Goal: Task Accomplishment & Management: Use online tool/utility

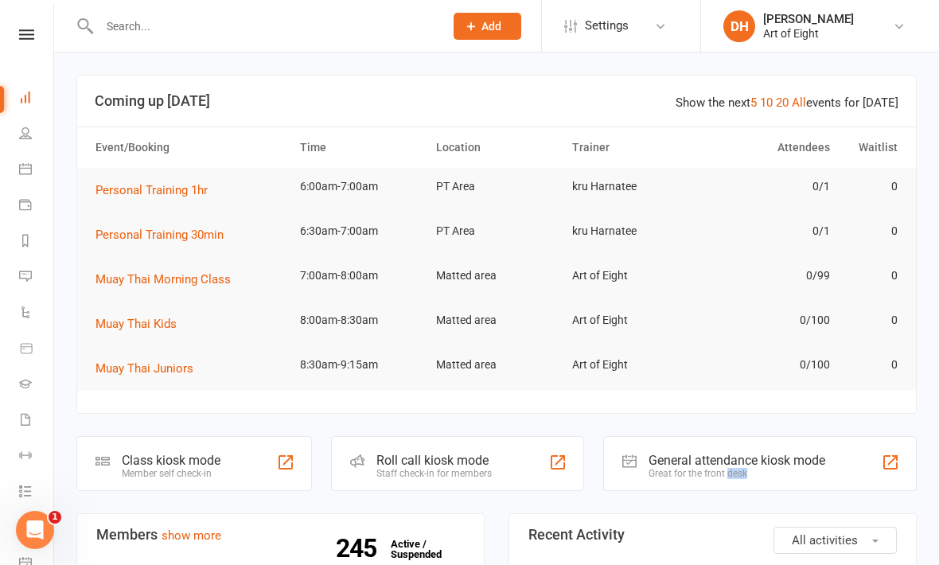
click at [163, 453] on div "Class kiosk mode" at bounding box center [171, 460] width 99 height 15
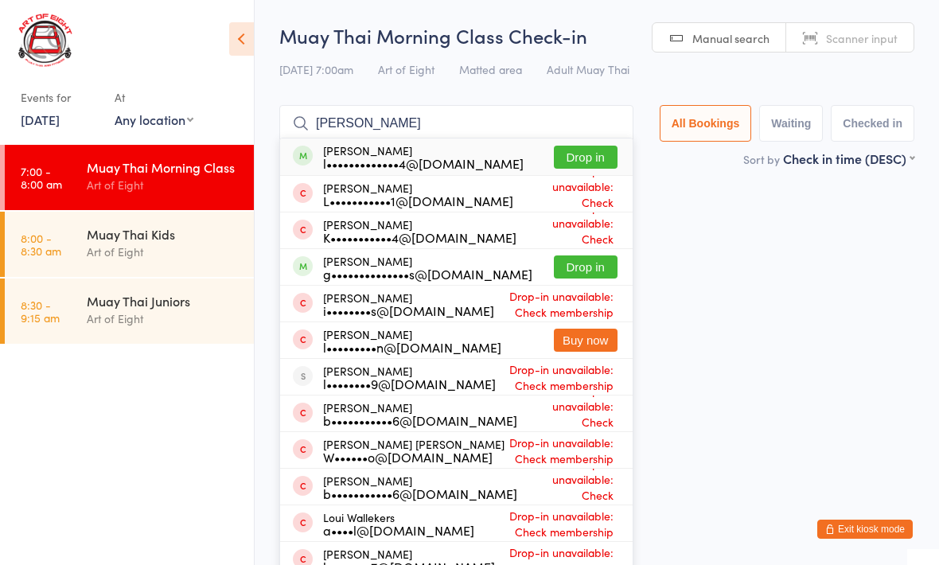
type input "[PERSON_NAME]"
click at [574, 158] on button "Drop in" at bounding box center [586, 157] width 64 height 23
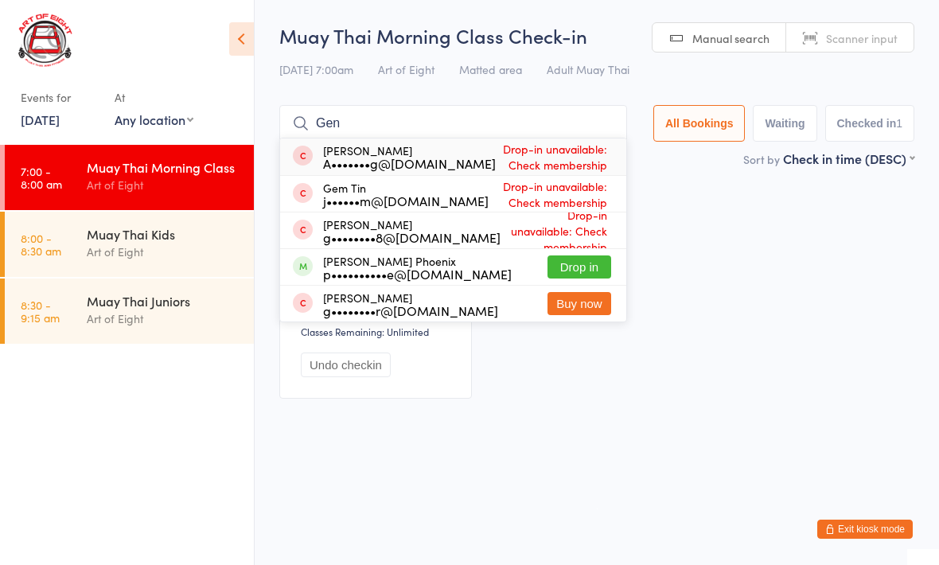
type input "Gen"
click at [589, 273] on button "Drop in" at bounding box center [579, 266] width 64 height 23
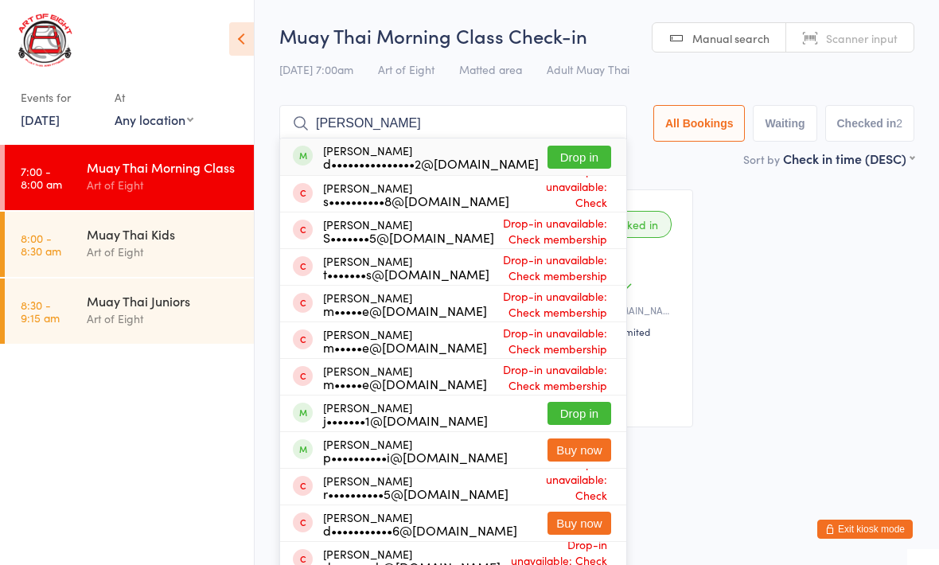
type input "[PERSON_NAME]"
click at [578, 155] on button "Drop in" at bounding box center [579, 157] width 64 height 23
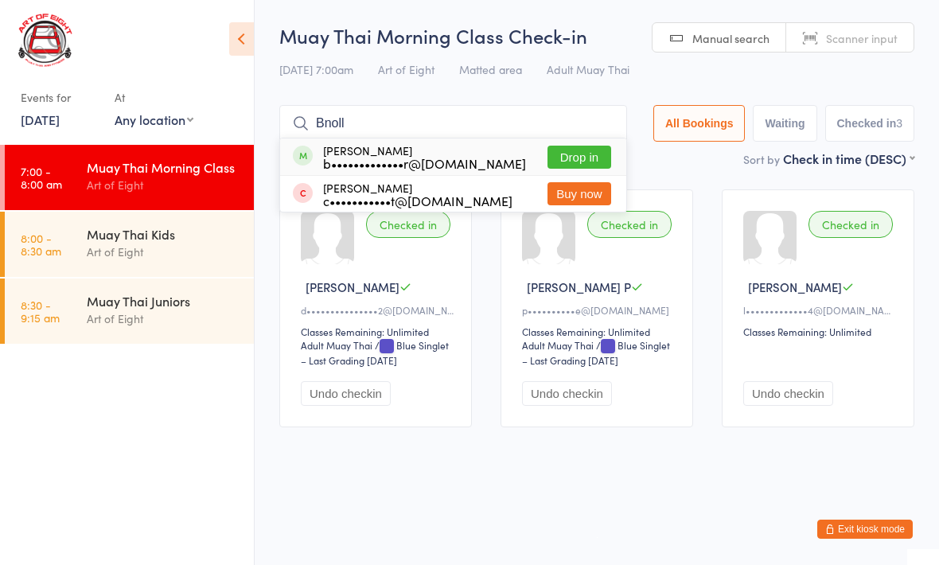
type input "Bnoll"
click at [567, 154] on button "Drop in" at bounding box center [579, 157] width 64 height 23
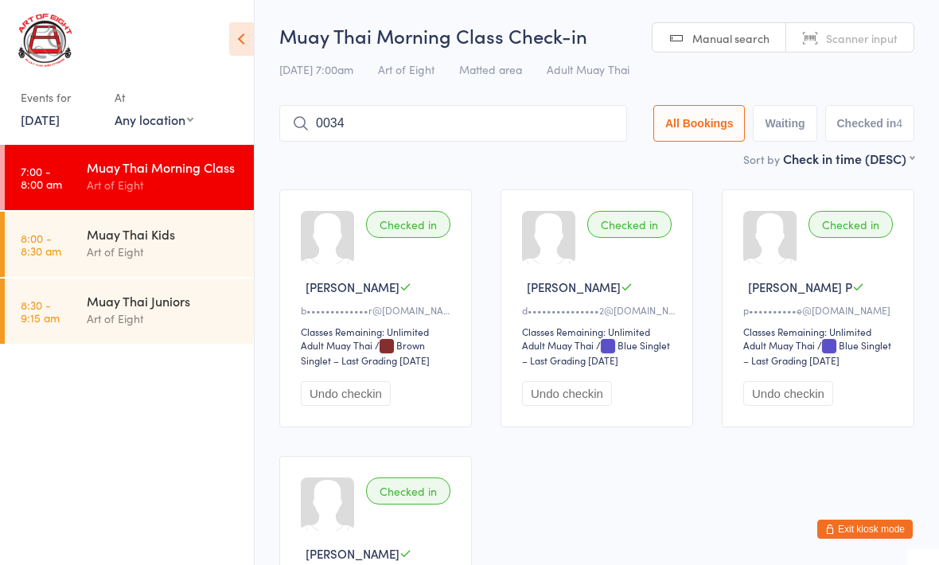
type input "0034"
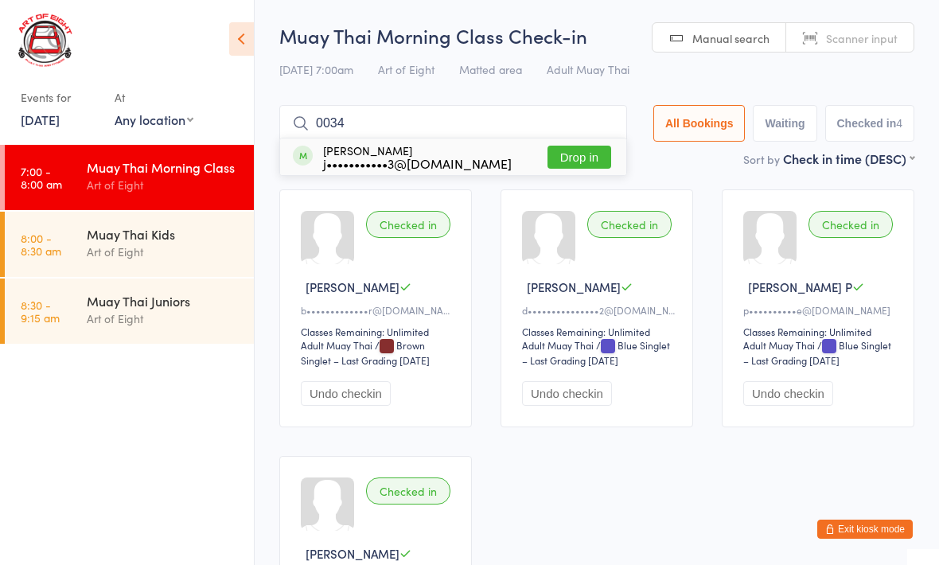
click at [423, 154] on div "[PERSON_NAME] Condo j•••••••••••3@[DOMAIN_NAME]" at bounding box center [417, 156] width 189 height 25
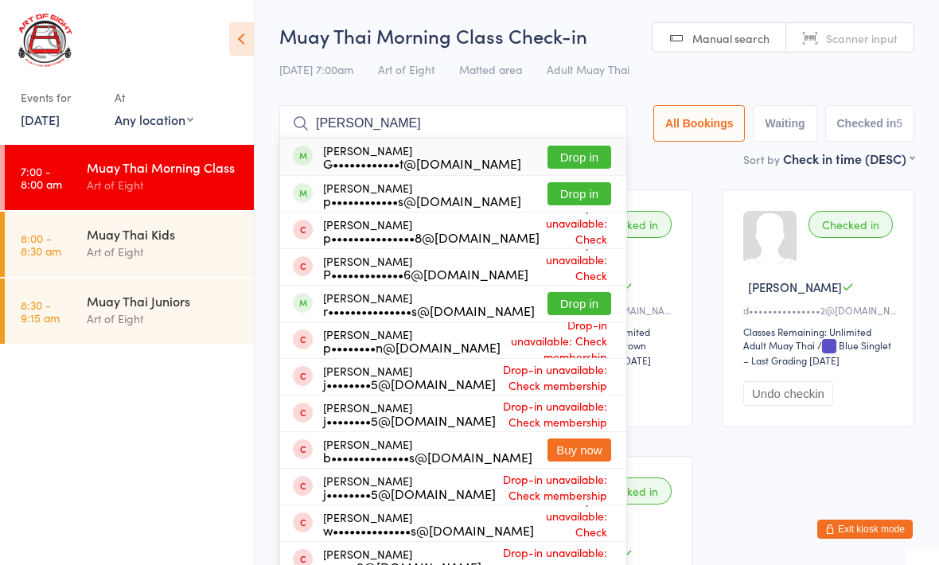
type input "[PERSON_NAME]"
click at [583, 158] on button "Drop in" at bounding box center [579, 157] width 64 height 23
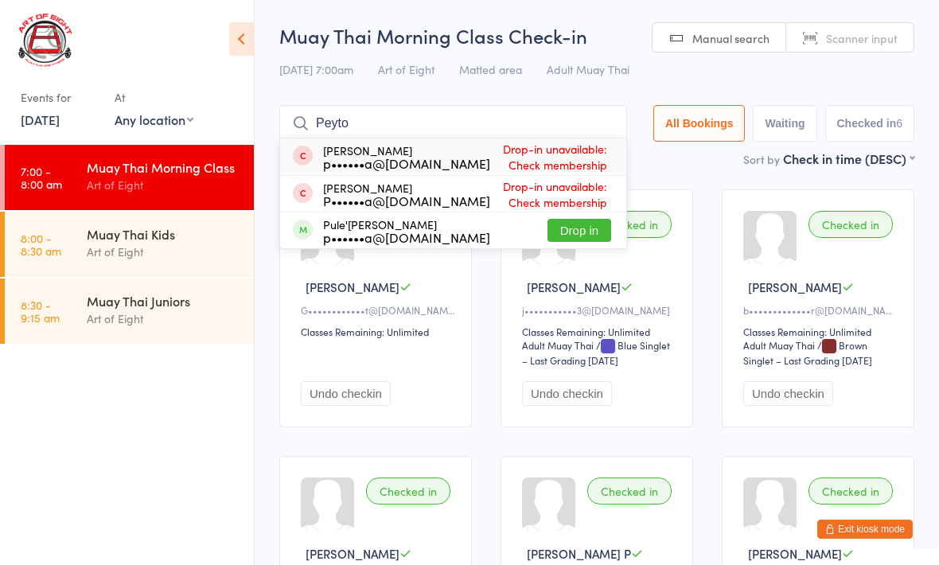
type input "Peyto"
click at [581, 224] on button "Drop in" at bounding box center [579, 230] width 64 height 23
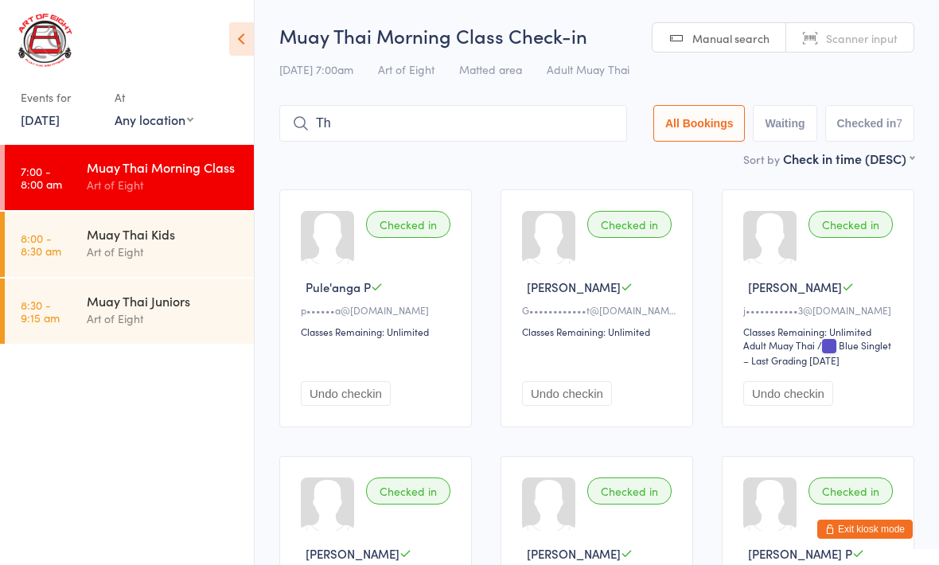
type input "T"
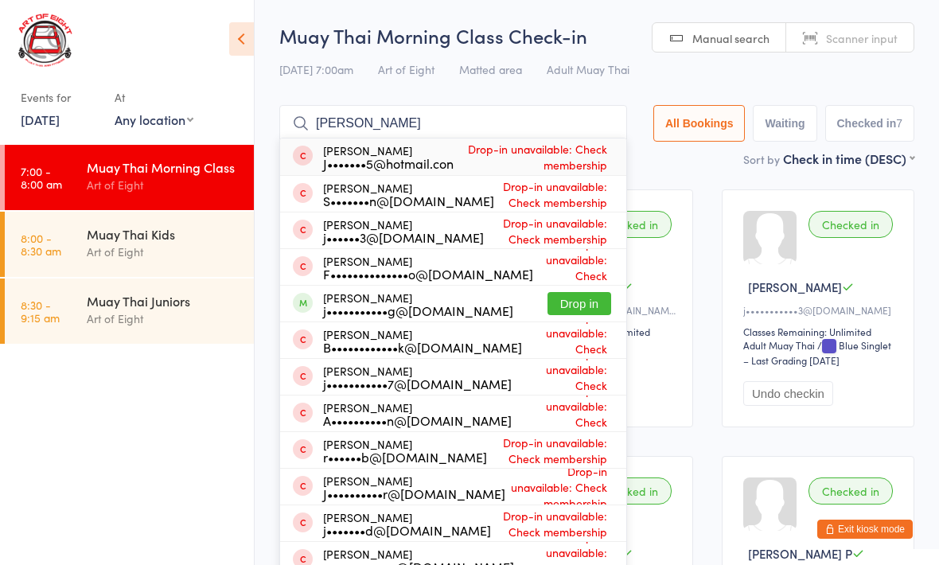
type input "[PERSON_NAME]"
click at [592, 310] on button "Drop in" at bounding box center [579, 303] width 64 height 23
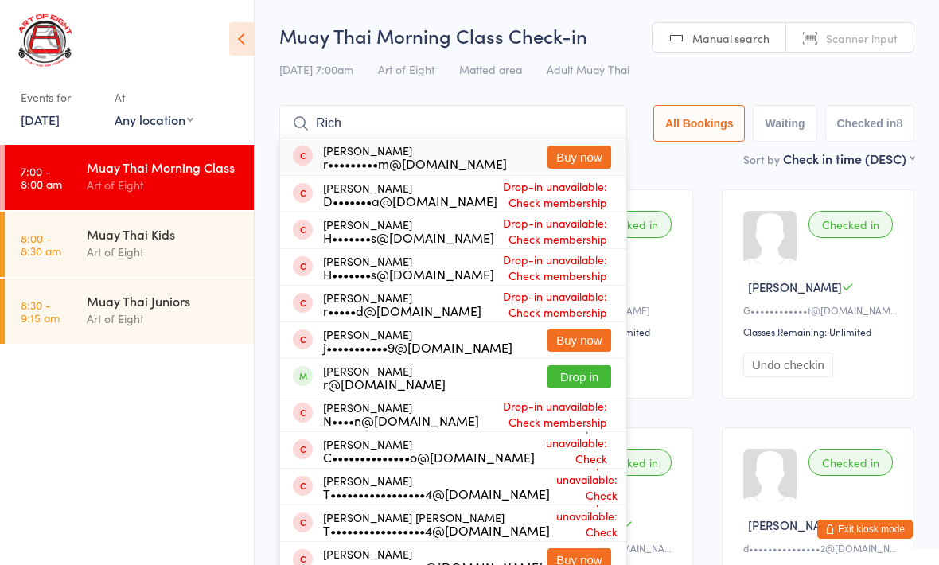
type input "Rich"
click at [561, 381] on button "Drop in" at bounding box center [579, 376] width 64 height 23
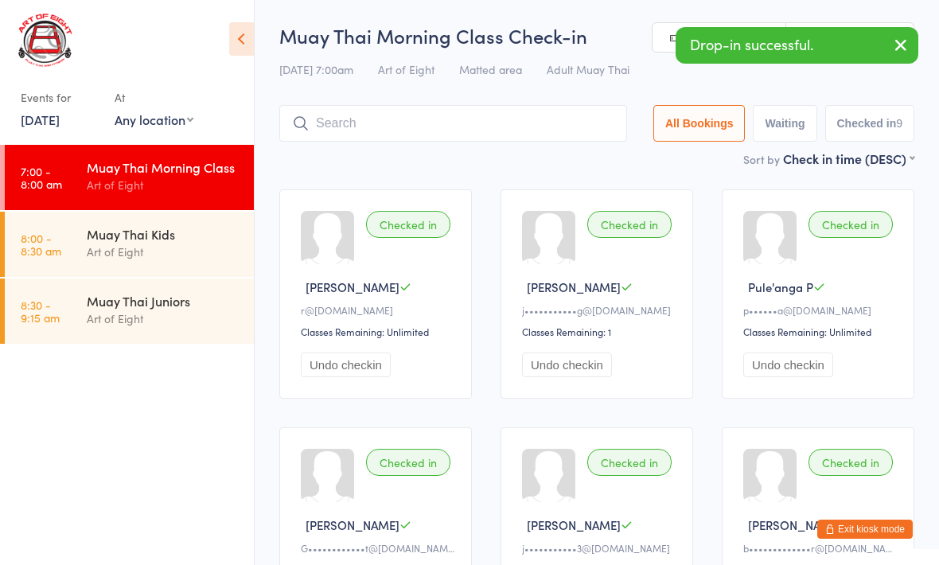
click at [37, 249] on time "8:00 - 8:30 am" at bounding box center [41, 244] width 41 height 25
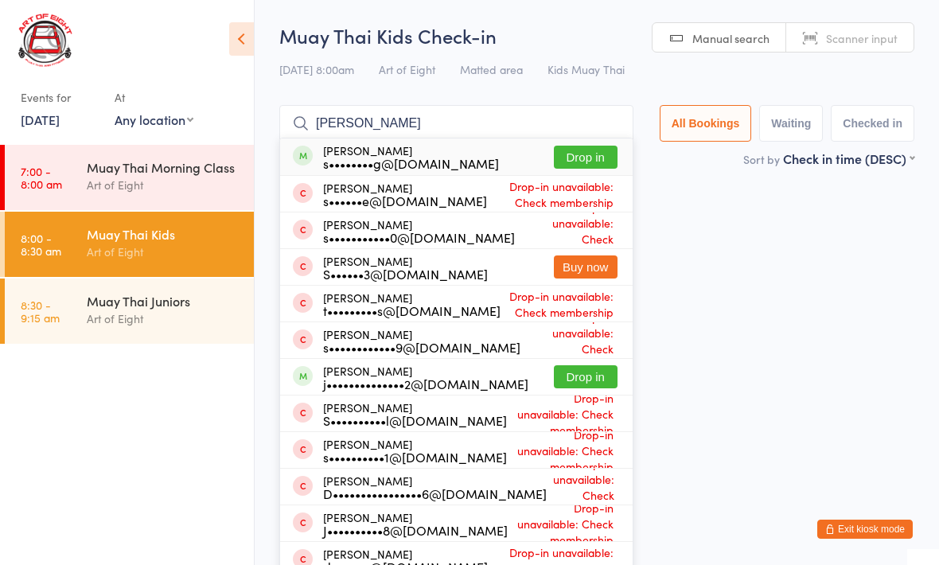
type input "[PERSON_NAME]"
click at [590, 377] on button "Drop in" at bounding box center [586, 376] width 64 height 23
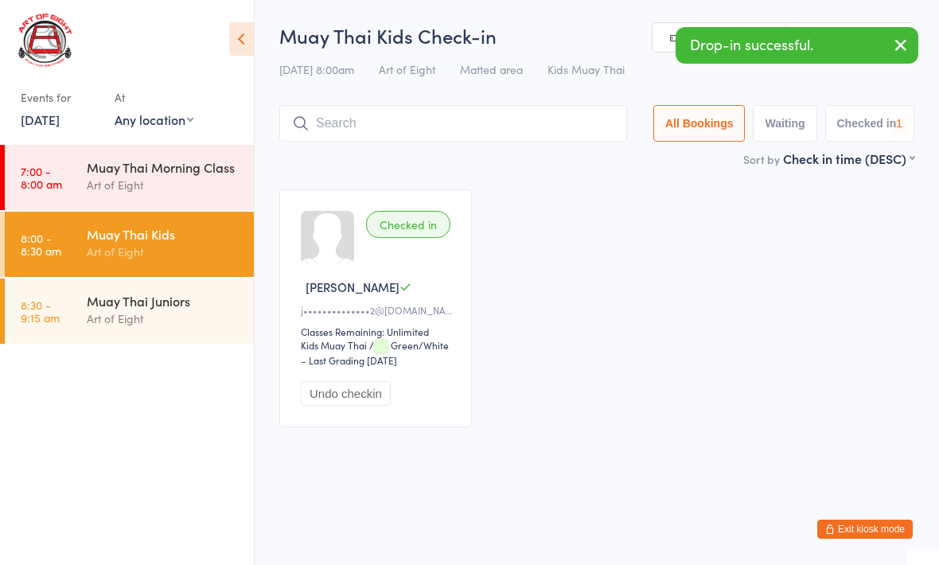
click at [188, 185] on div "Art of Eight" at bounding box center [164, 185] width 154 height 18
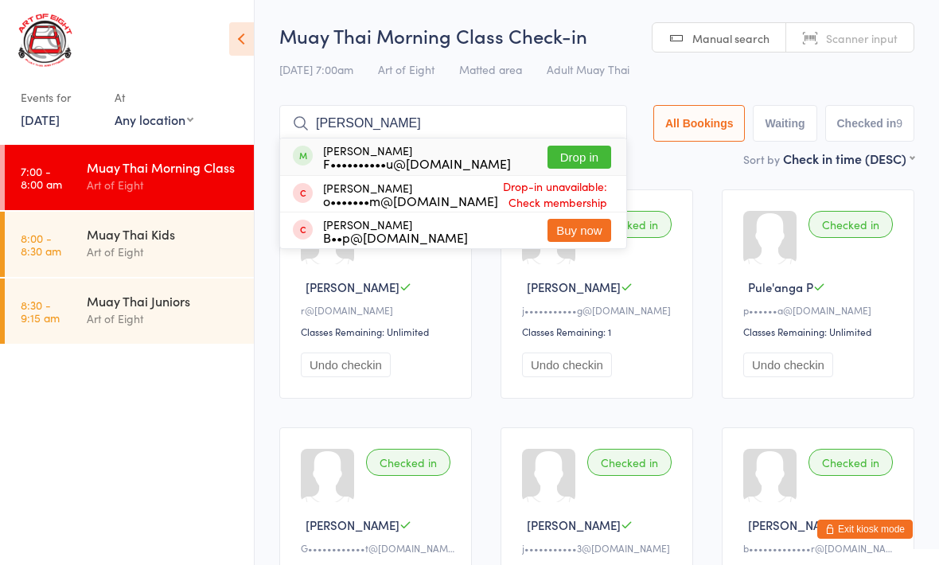
type input "[PERSON_NAME]"
click at [572, 167] on button "Drop in" at bounding box center [579, 157] width 64 height 23
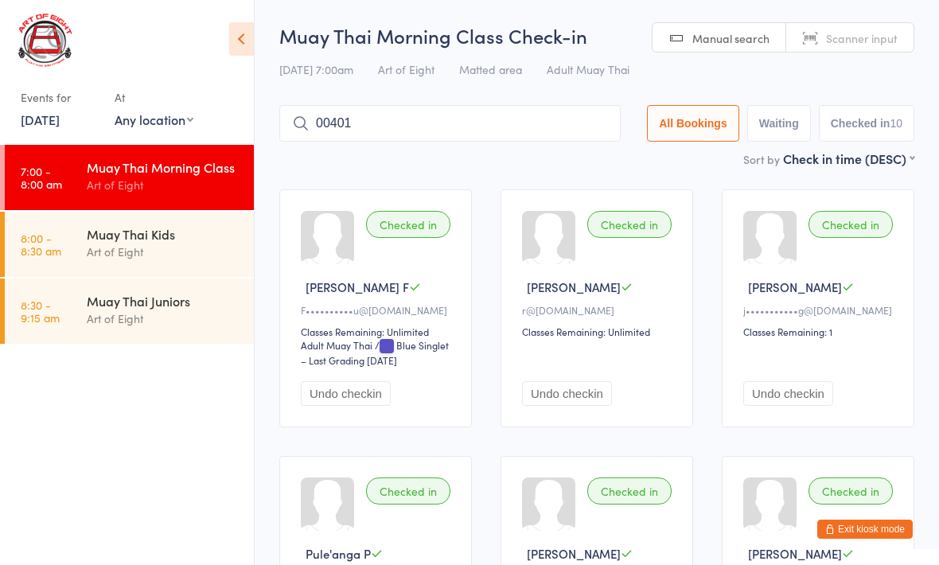
type input "00401"
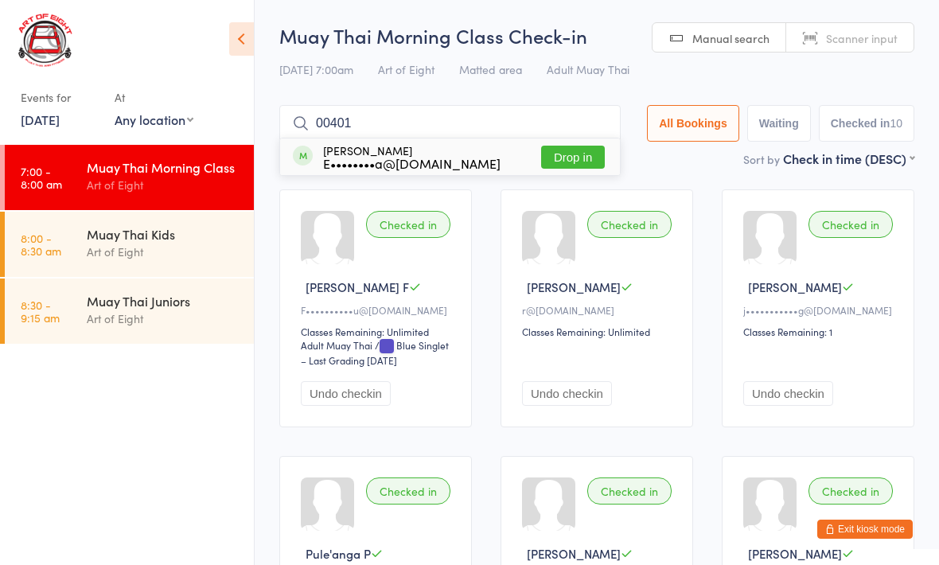
click at [555, 158] on button "Drop in" at bounding box center [573, 157] width 64 height 23
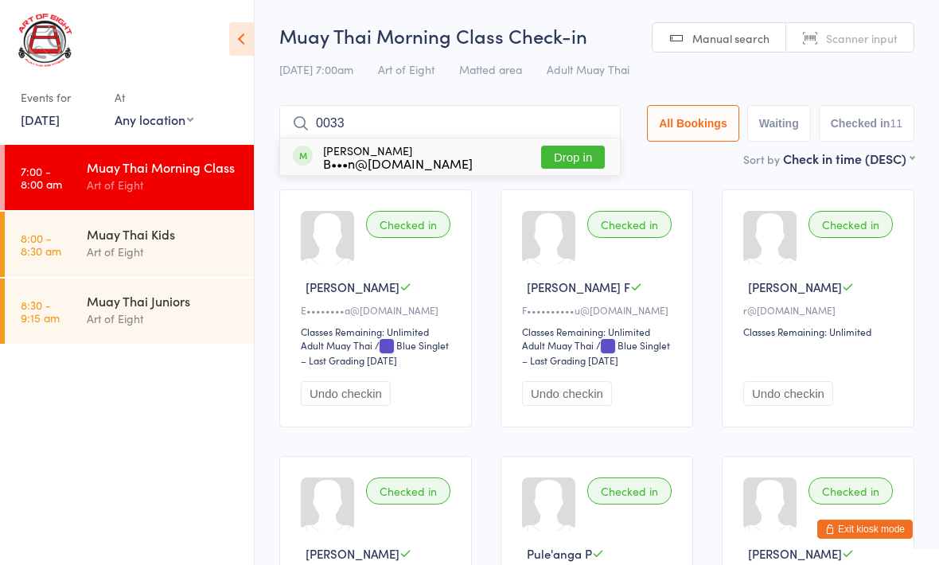
type input "0033"
click at [561, 158] on button "Drop in" at bounding box center [573, 157] width 64 height 23
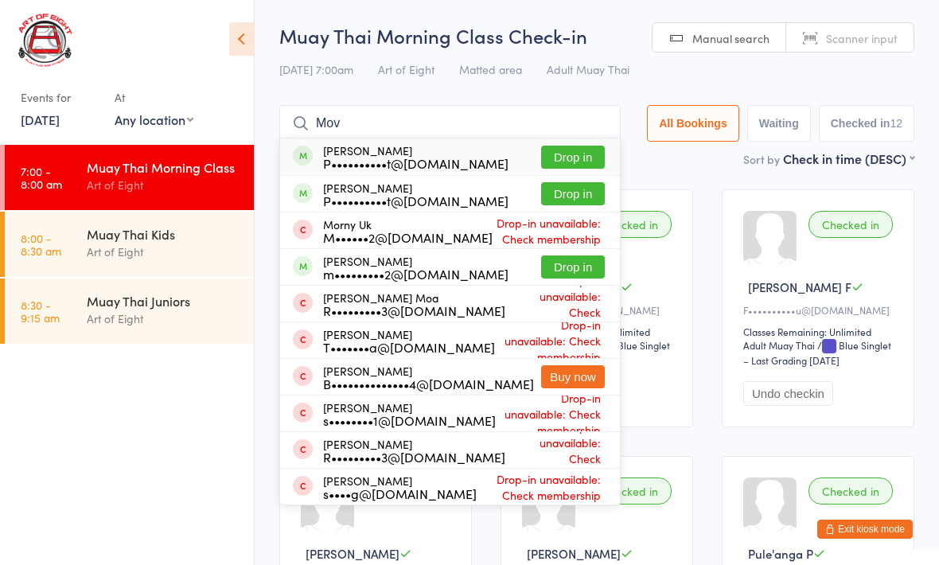
type input "Mov"
click at [547, 195] on button "Drop in" at bounding box center [573, 193] width 64 height 23
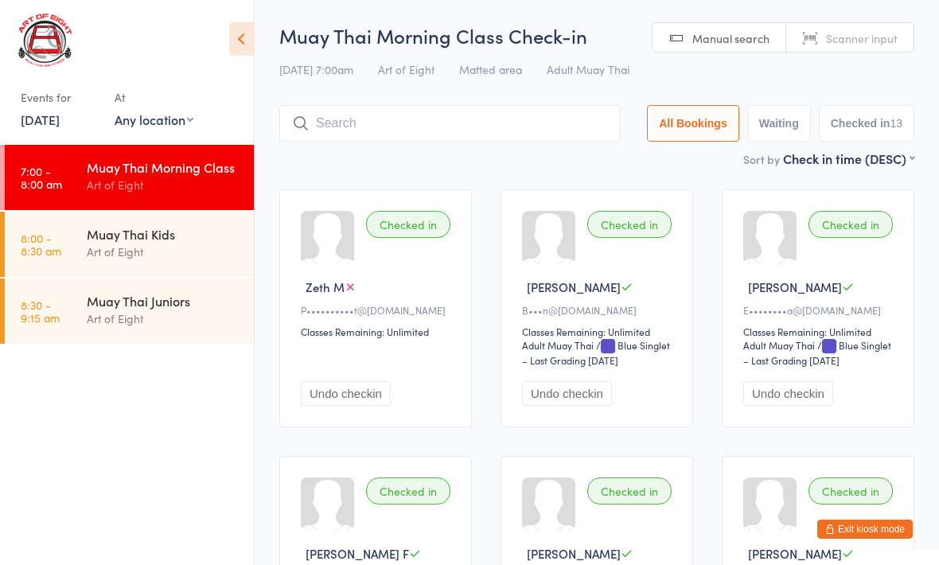
click at [356, 399] on button "Undo checkin" at bounding box center [346, 393] width 90 height 25
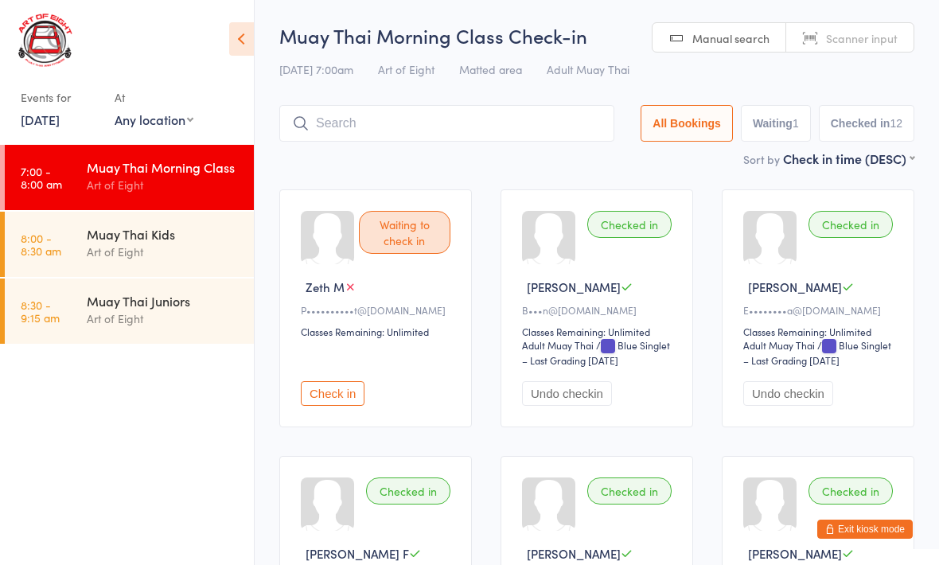
click at [512, 132] on input "search" at bounding box center [446, 123] width 335 height 37
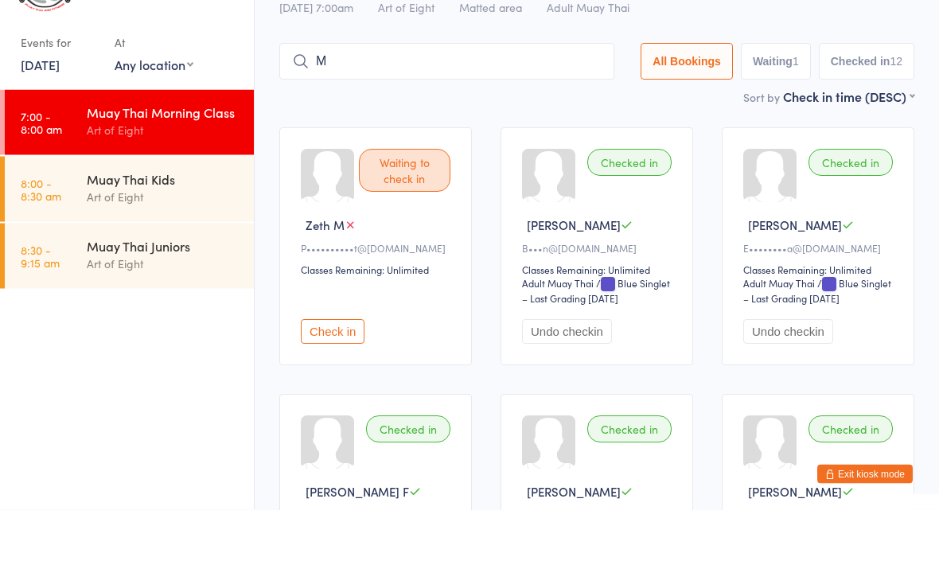
scroll to position [30, 0]
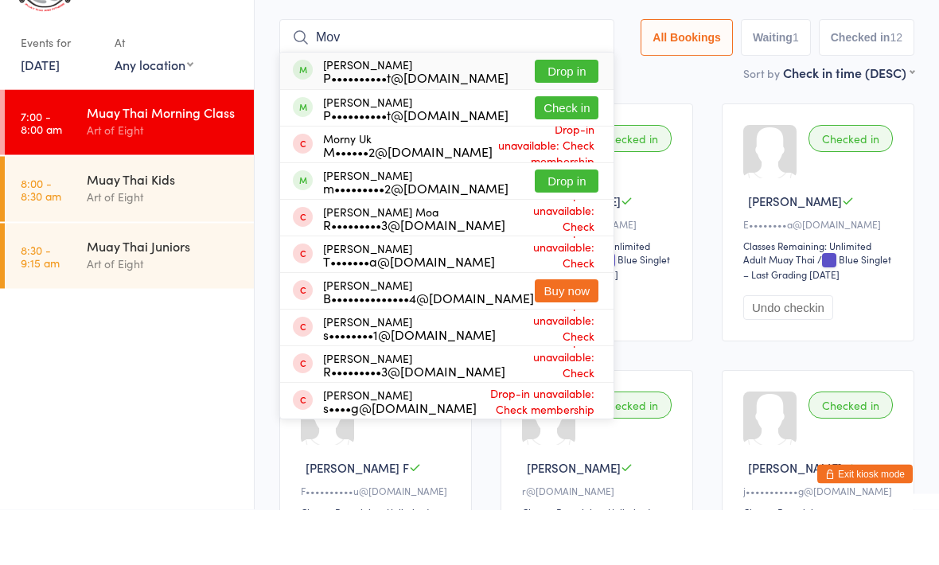
type input "Mov"
click at [556, 225] on button "Drop in" at bounding box center [567, 236] width 64 height 23
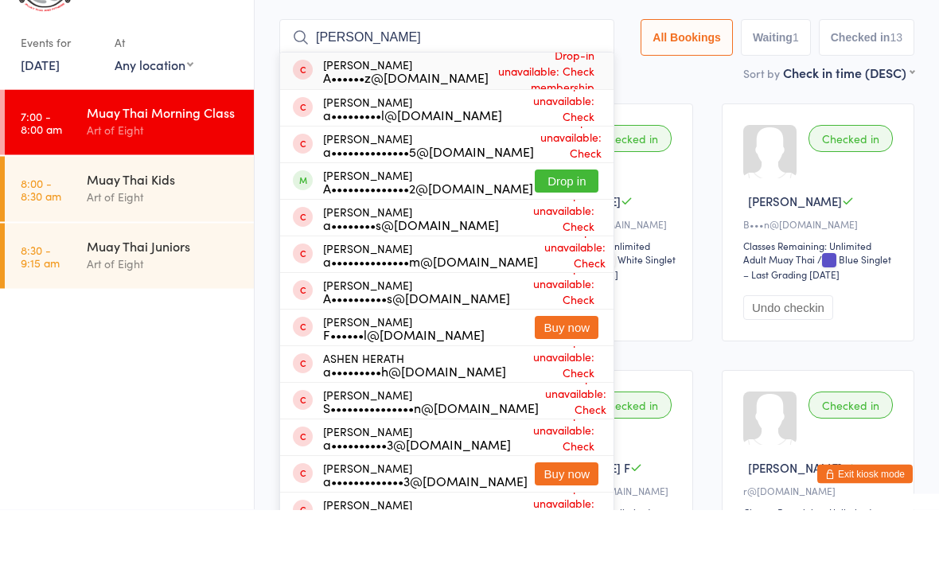
type input "[PERSON_NAME]"
click at [567, 225] on button "Drop in" at bounding box center [567, 236] width 64 height 23
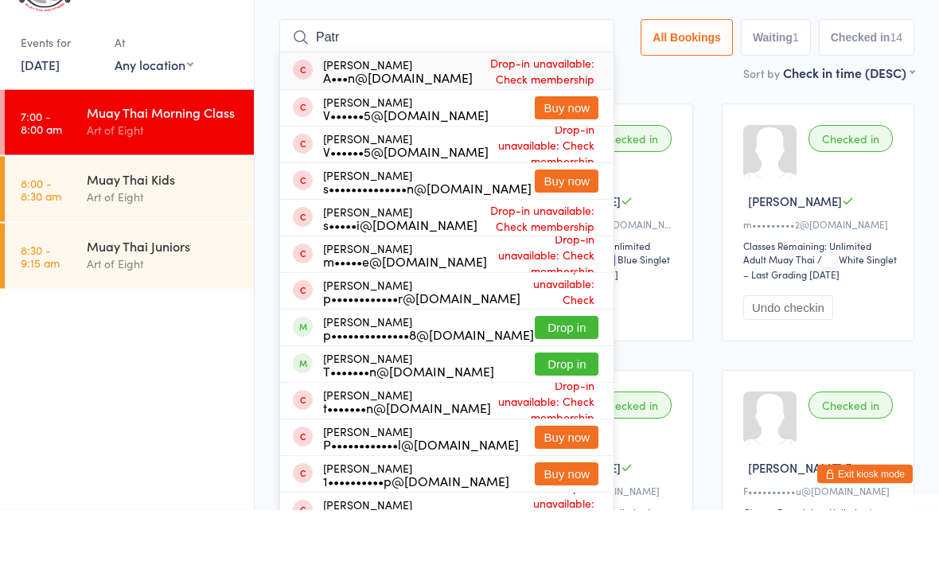
type input "Patr"
click at [554, 372] on button "Drop in" at bounding box center [567, 383] width 64 height 23
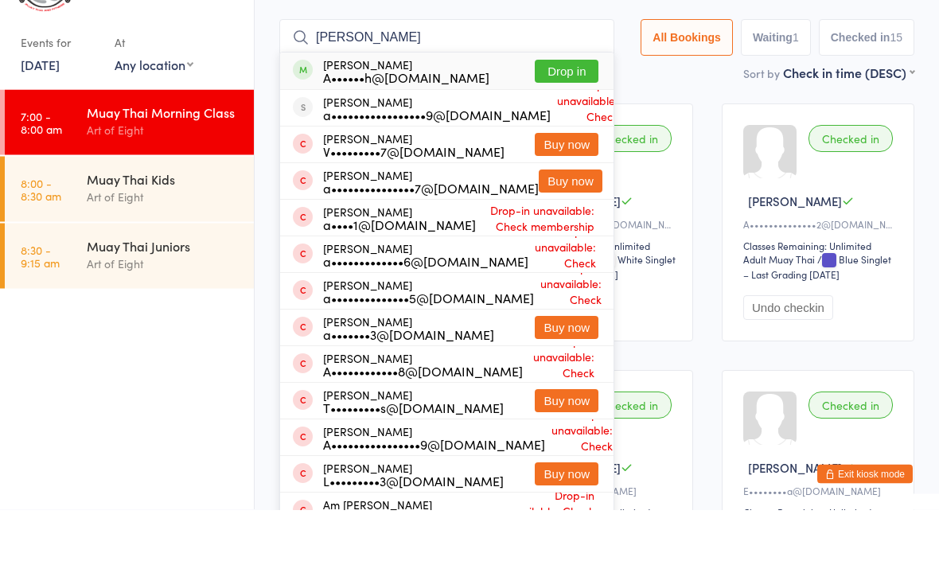
type input "[PERSON_NAME]"
click at [561, 115] on button "Drop in" at bounding box center [567, 126] width 64 height 23
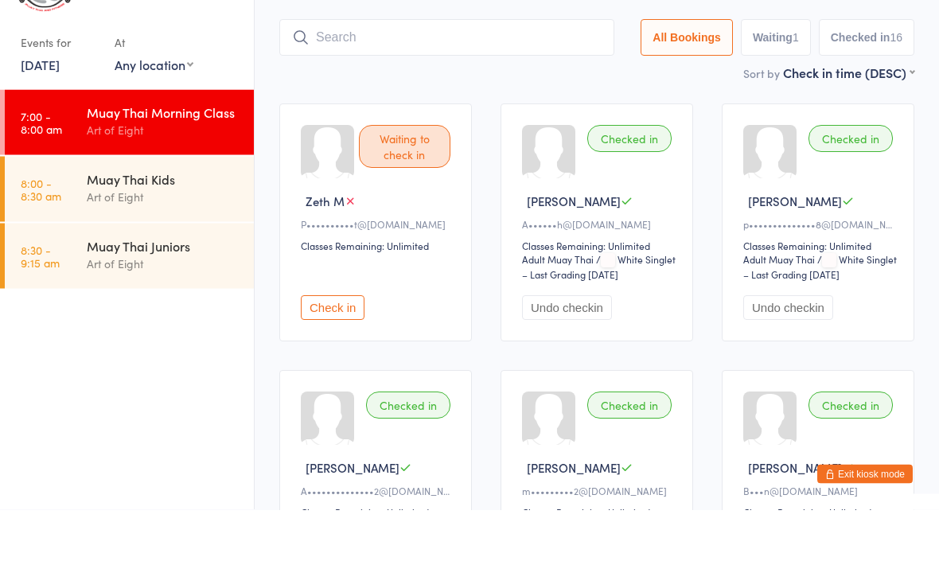
click at [181, 225] on div "Muay Thai Kids" at bounding box center [164, 234] width 154 height 18
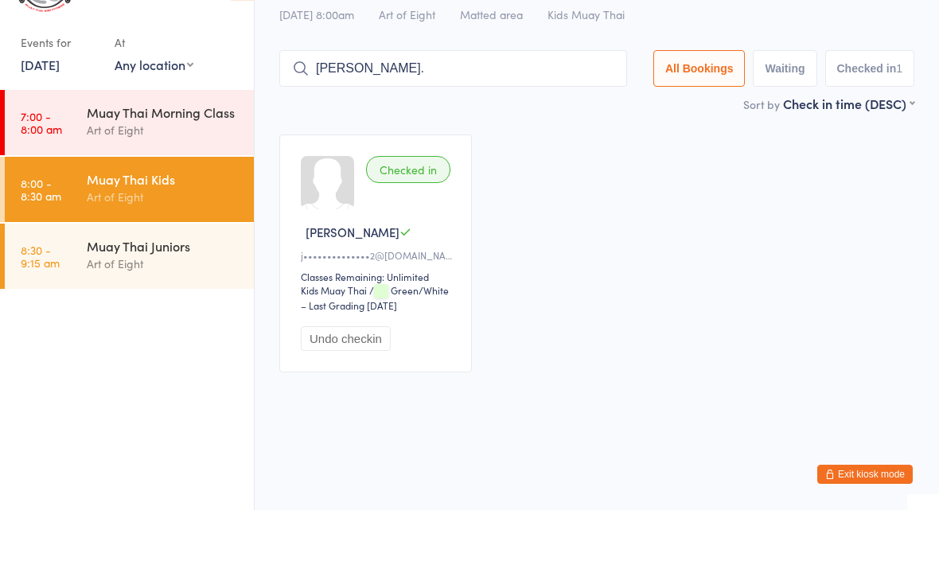
type input "[PERSON_NAME]."
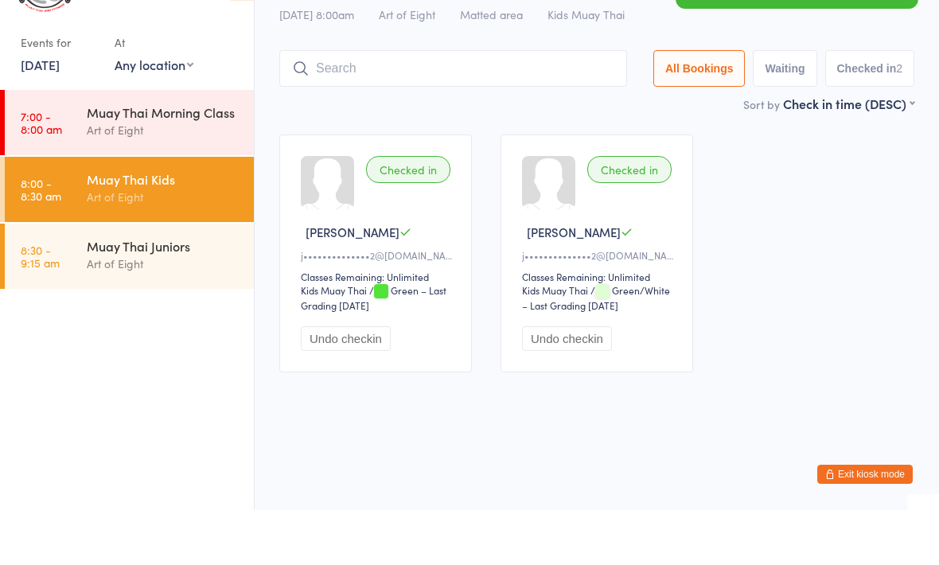
click at [359, 381] on button "Undo checkin" at bounding box center [346, 393] width 90 height 25
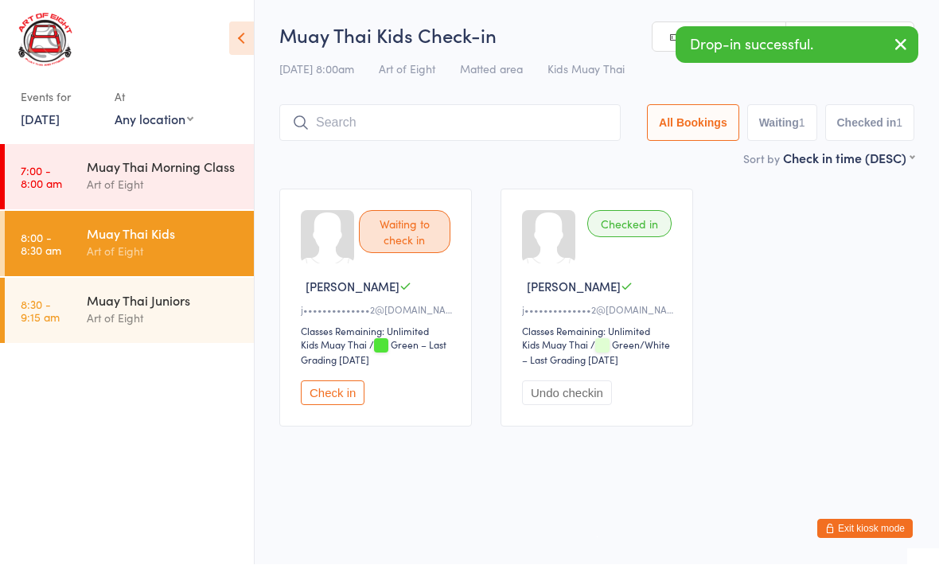
click at [342, 389] on button "Check in" at bounding box center [333, 393] width 64 height 25
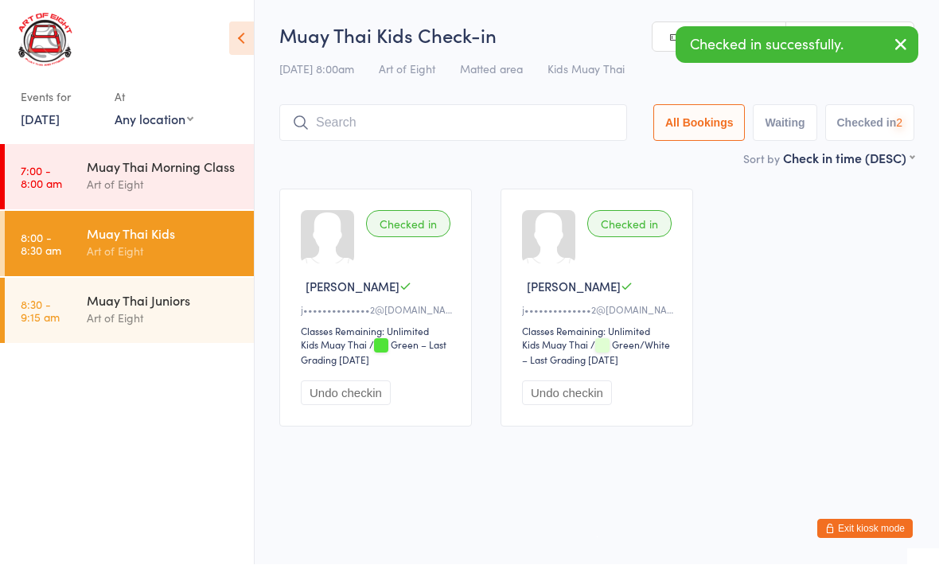
click at [579, 396] on button "Undo checkin" at bounding box center [567, 393] width 90 height 25
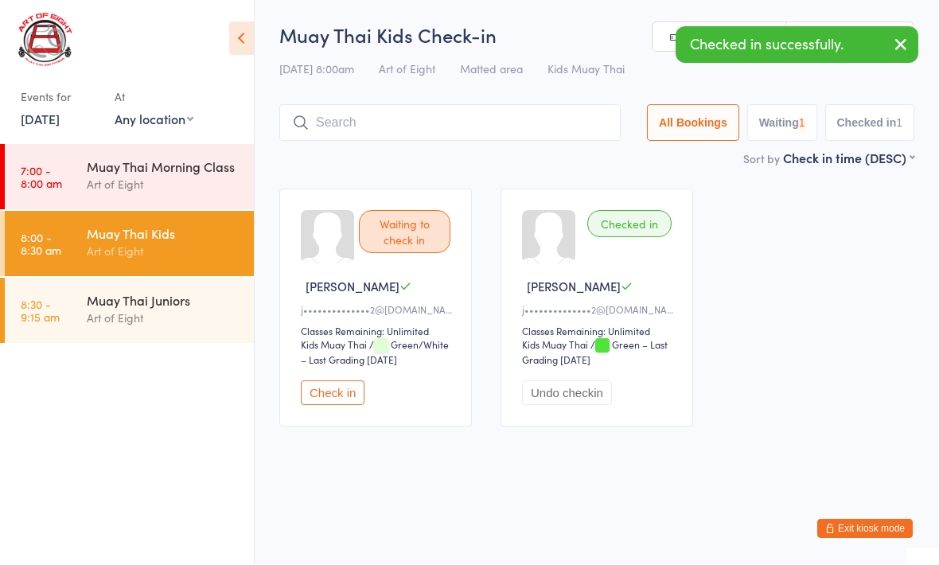
click at [342, 406] on button "Check in" at bounding box center [333, 393] width 64 height 25
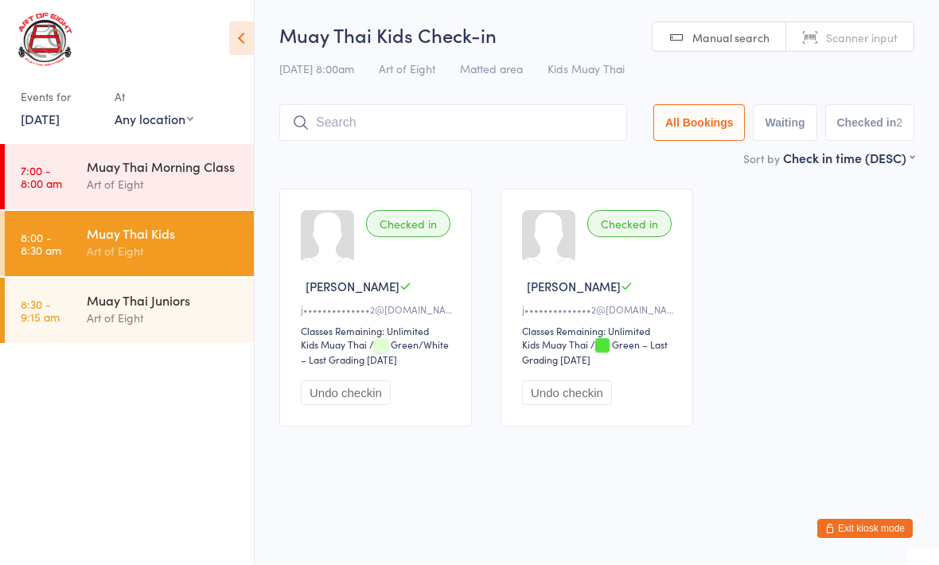
click at [586, 406] on button "Undo checkin" at bounding box center [567, 393] width 90 height 25
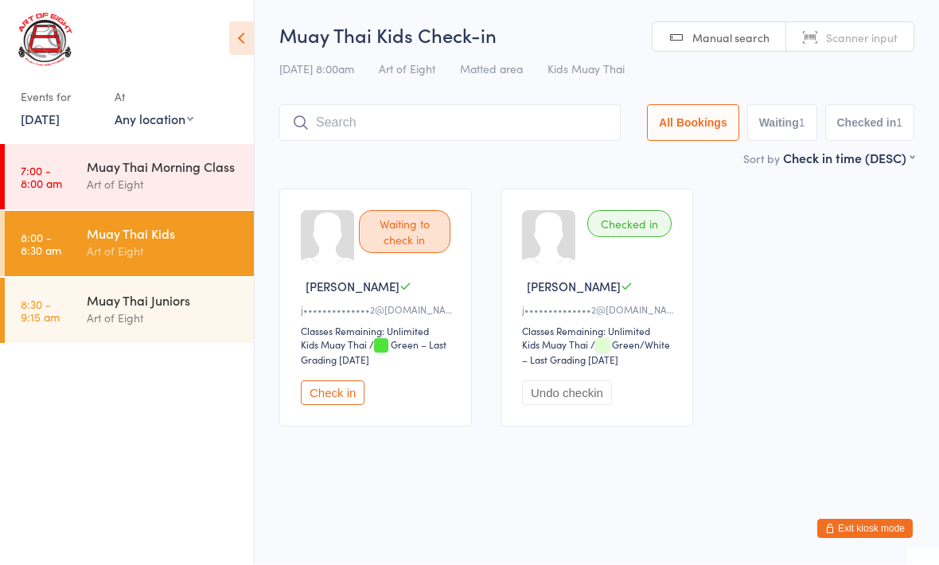
click at [336, 395] on button "Check in" at bounding box center [333, 393] width 64 height 25
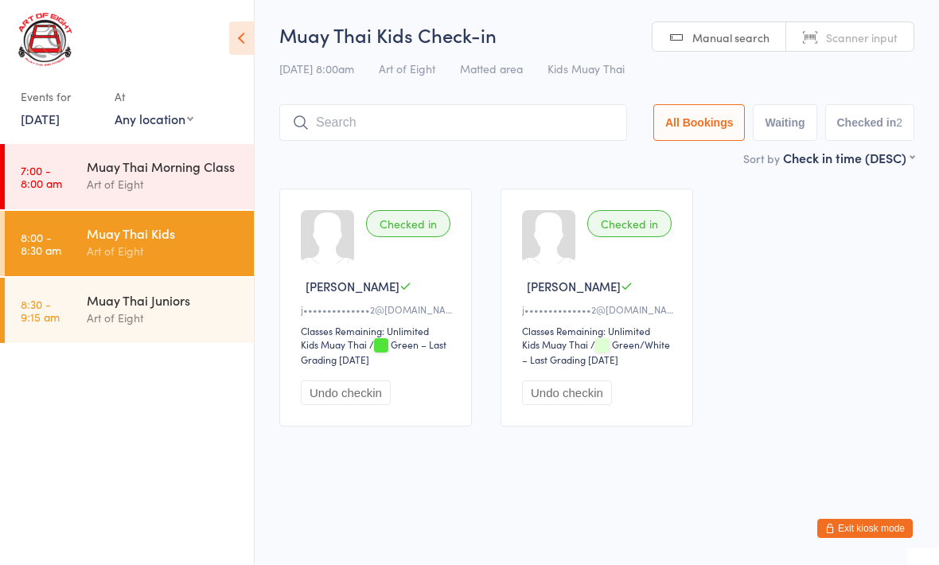
click at [591, 394] on button "Undo checkin" at bounding box center [567, 393] width 90 height 25
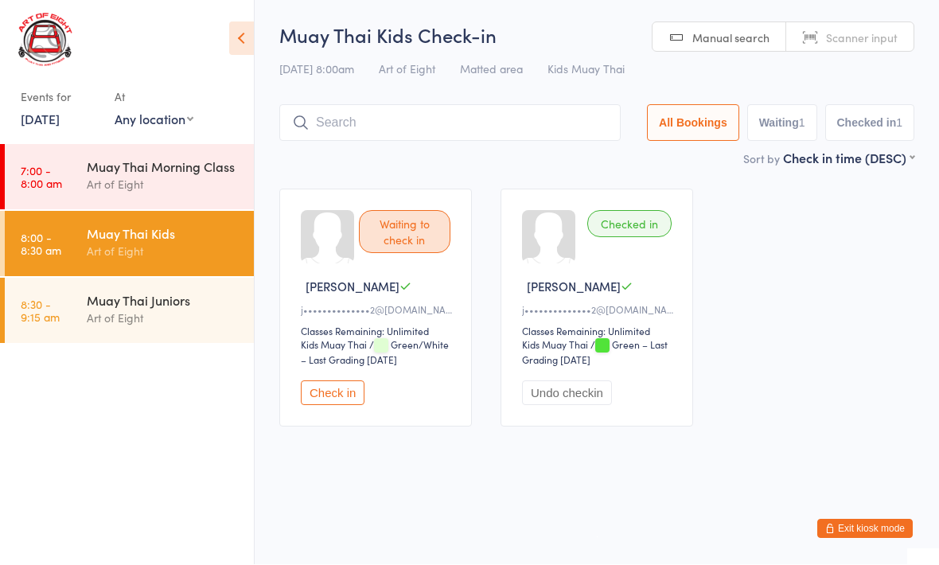
click at [345, 390] on button "Check in" at bounding box center [333, 393] width 64 height 25
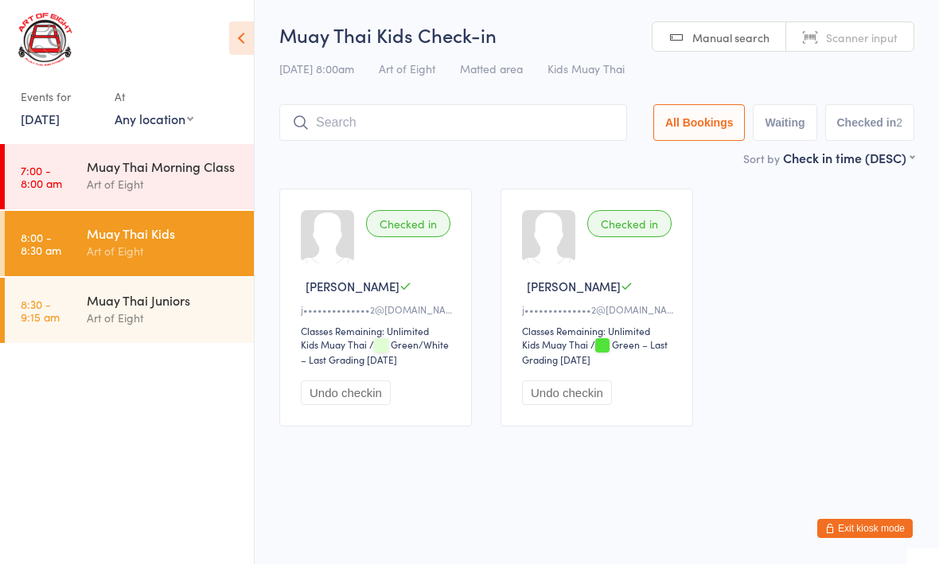
click at [547, 395] on button "Undo checkin" at bounding box center [567, 393] width 90 height 25
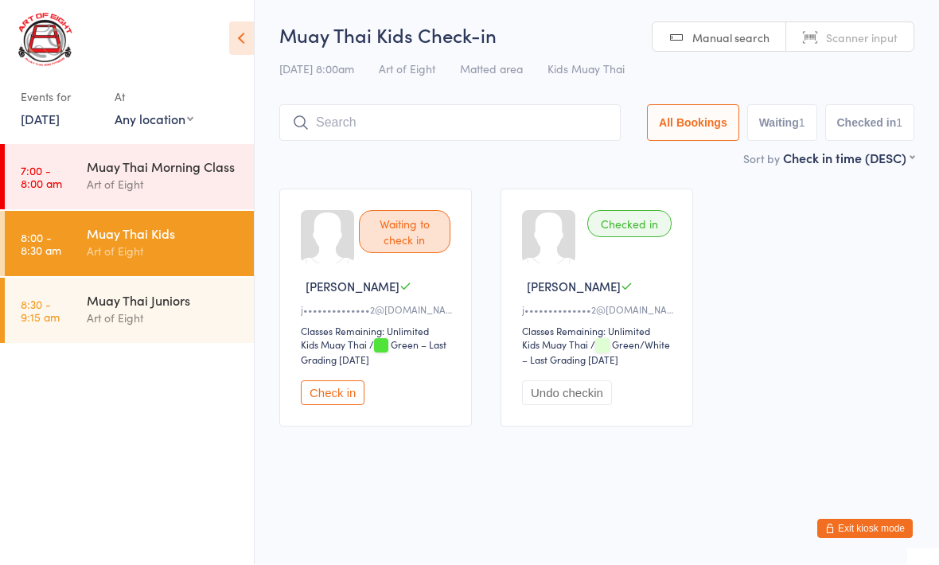
click at [342, 401] on button "Check in" at bounding box center [333, 393] width 64 height 25
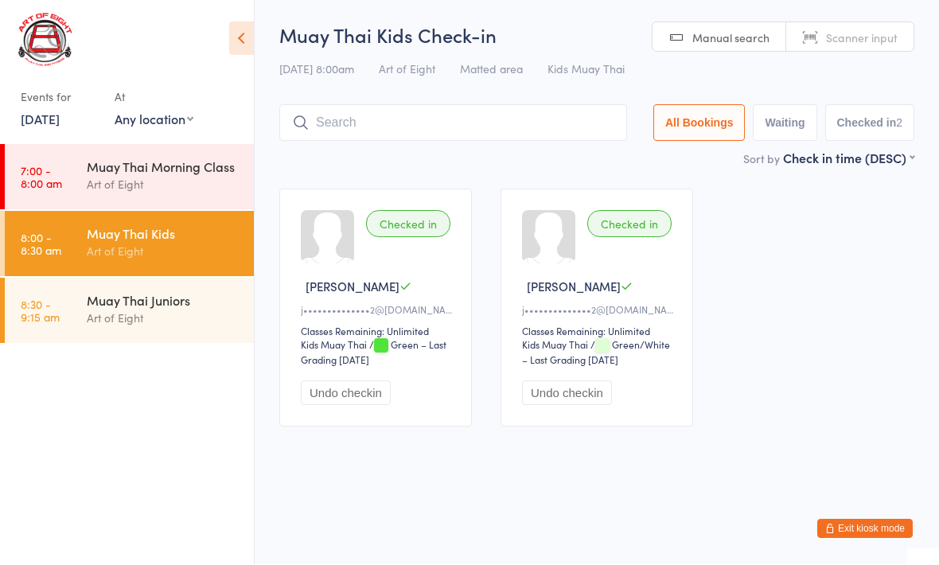
click at [606, 395] on button "Undo checkin" at bounding box center [567, 393] width 90 height 25
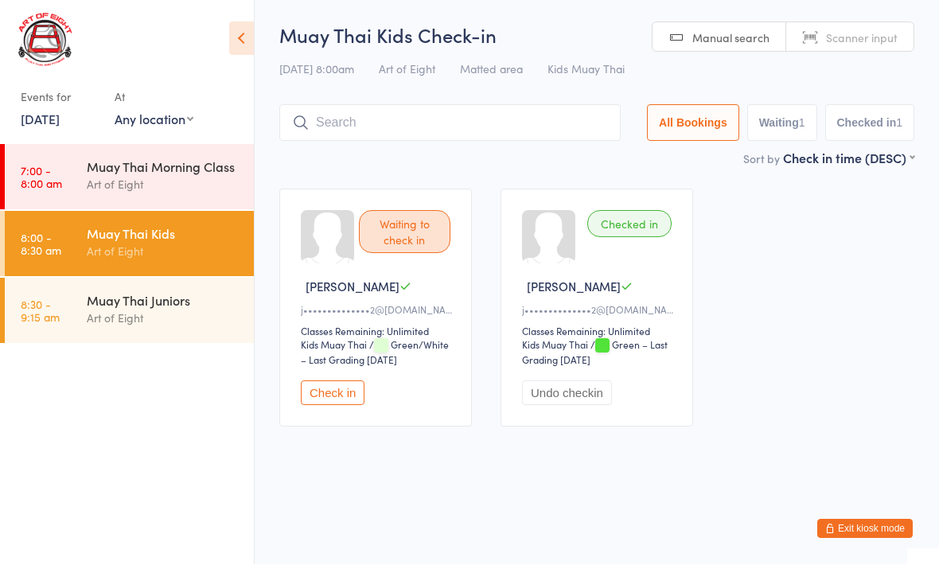
click at [337, 353] on select "Kids Muay Thai" at bounding box center [346, 345] width 91 height 15
click at [345, 399] on button "Check in" at bounding box center [333, 393] width 64 height 25
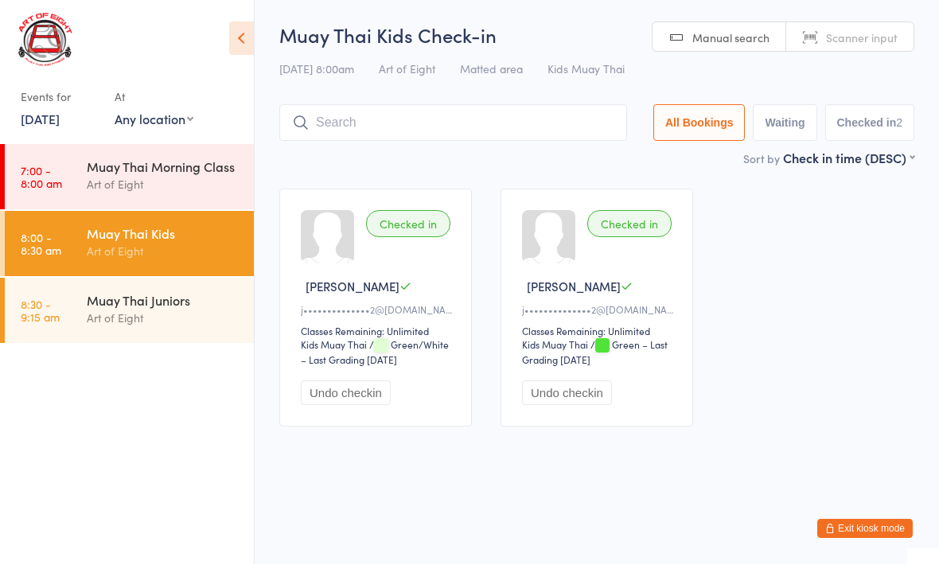
click at [567, 396] on button "Undo checkin" at bounding box center [567, 393] width 90 height 25
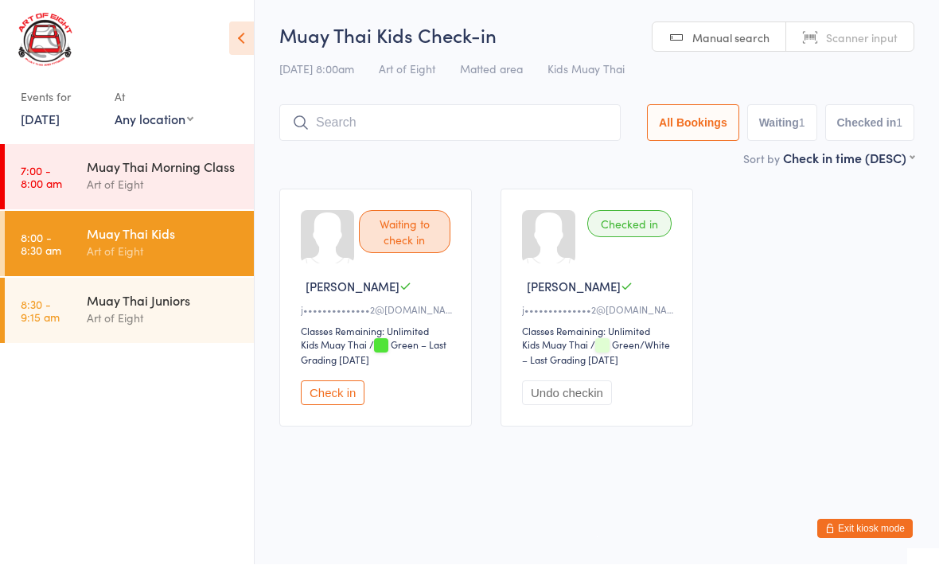
click at [345, 406] on button "Check in" at bounding box center [333, 393] width 64 height 25
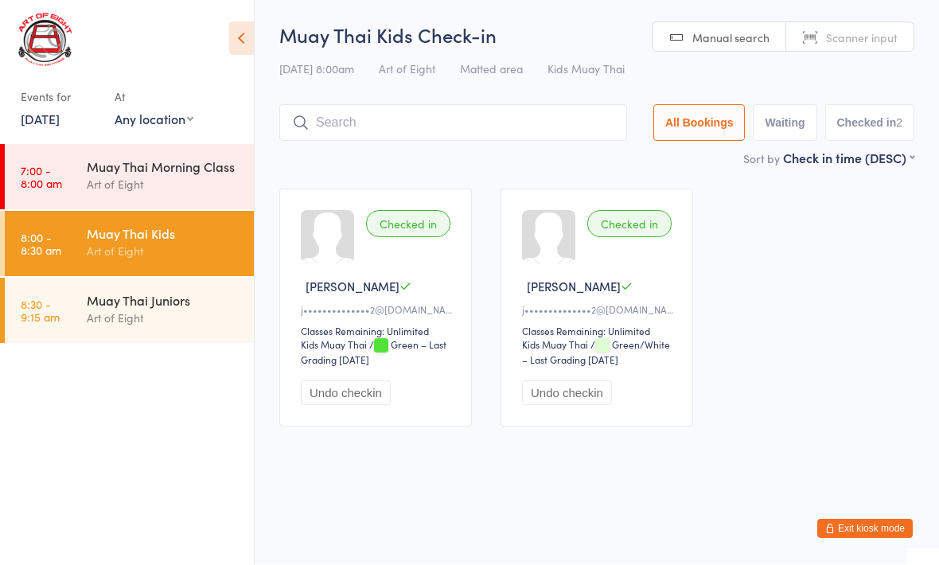
click at [579, 406] on button "Undo checkin" at bounding box center [567, 393] width 90 height 25
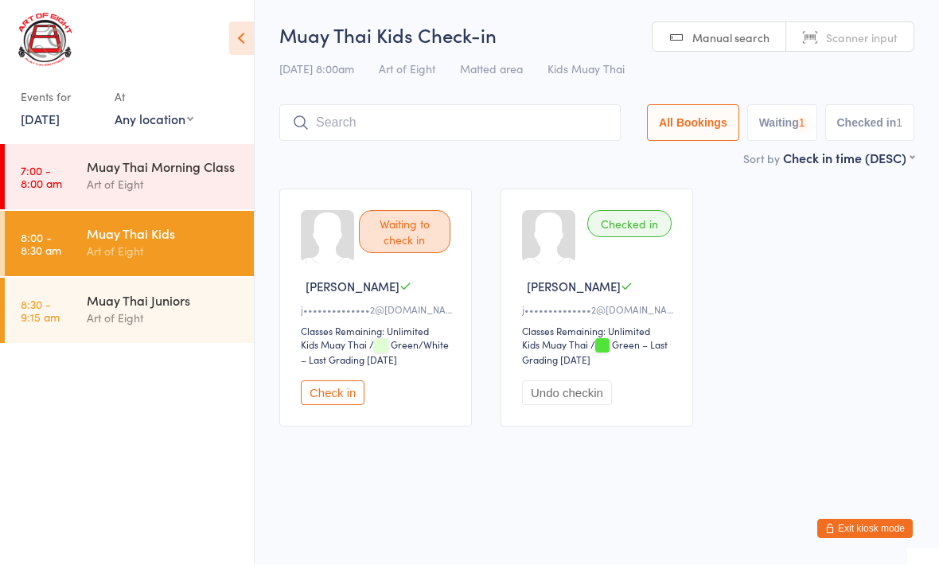
click at [326, 397] on button "Check in" at bounding box center [333, 393] width 64 height 25
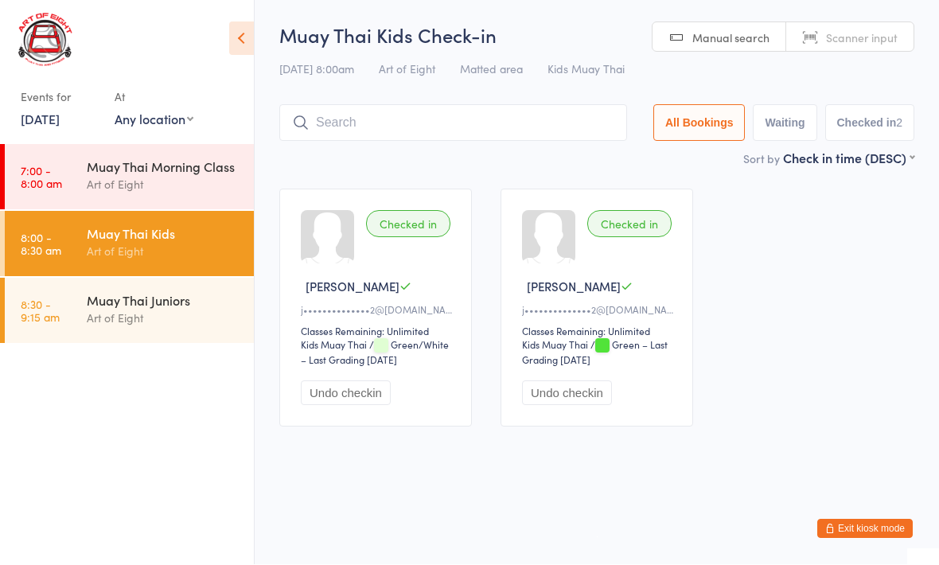
click at [581, 398] on button "Undo checkin" at bounding box center [567, 393] width 90 height 25
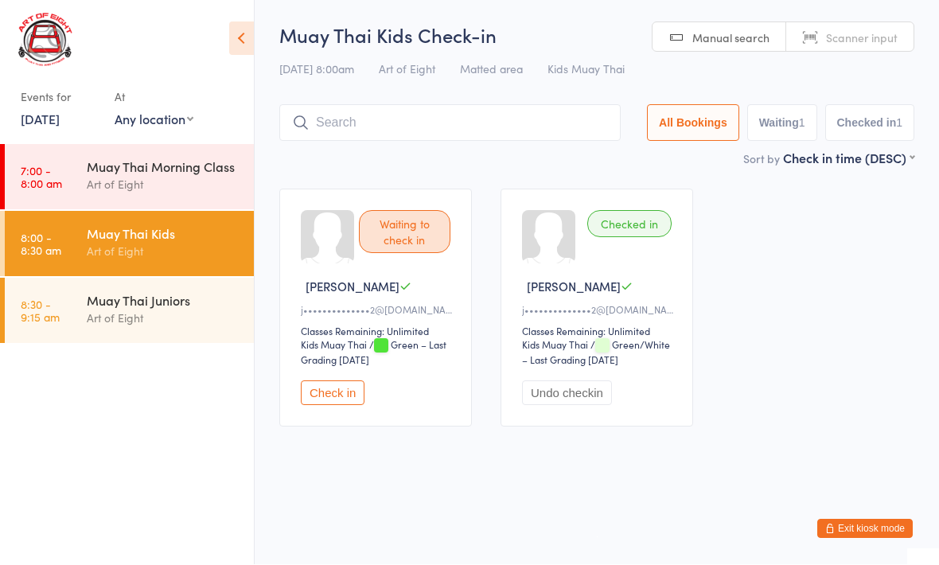
click at [346, 406] on button "Check in" at bounding box center [333, 393] width 64 height 25
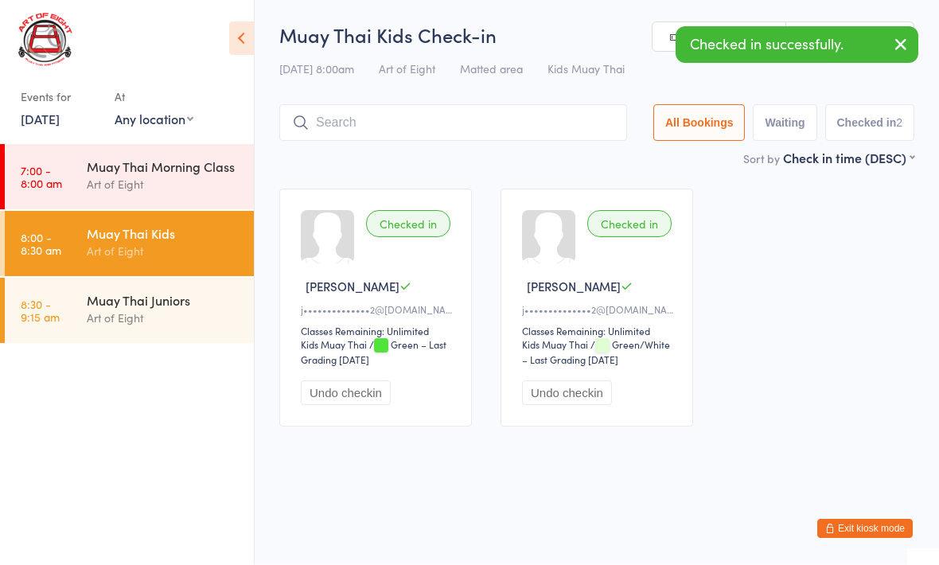
click at [585, 391] on button "Undo checkin" at bounding box center [567, 393] width 90 height 25
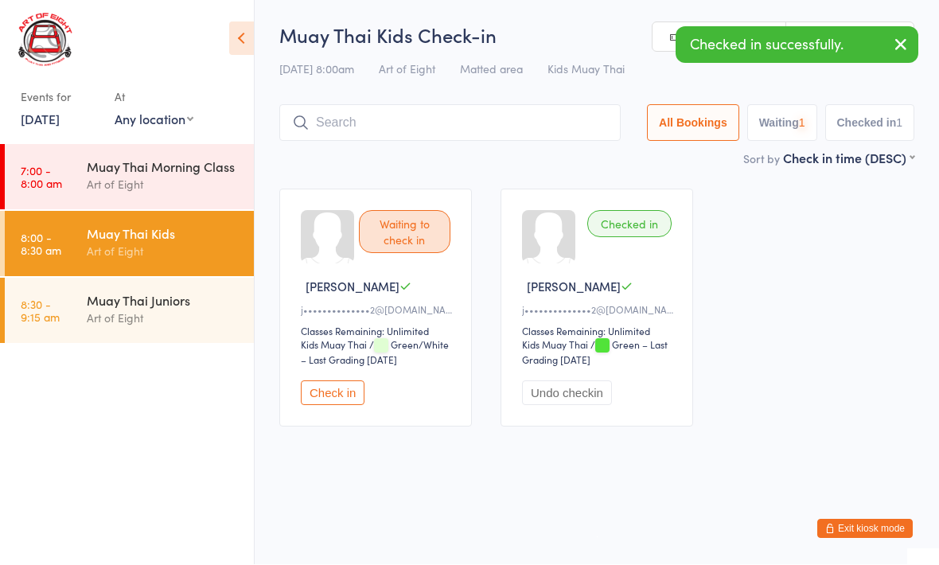
click at [560, 402] on button "Undo checkin" at bounding box center [567, 393] width 90 height 25
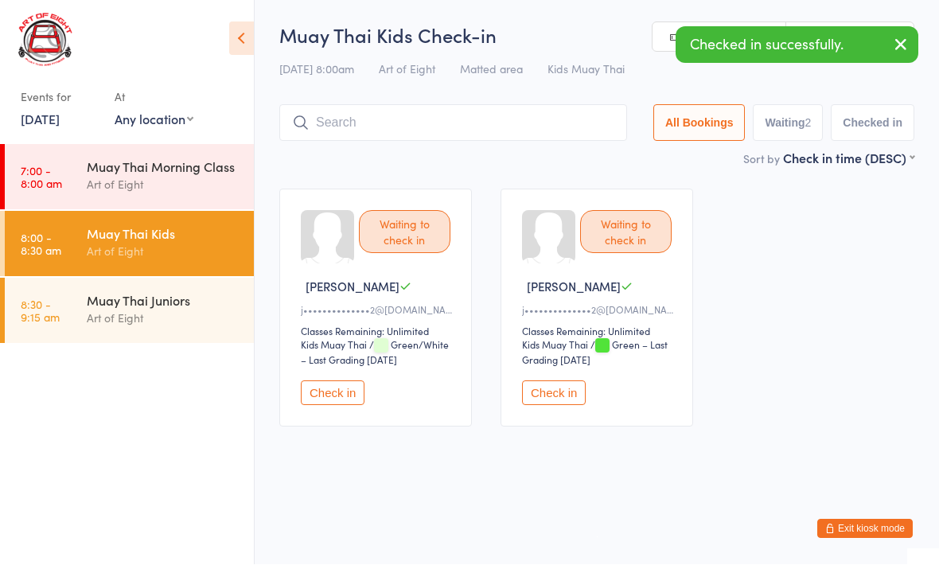
click at [553, 405] on button "Check in" at bounding box center [554, 393] width 64 height 25
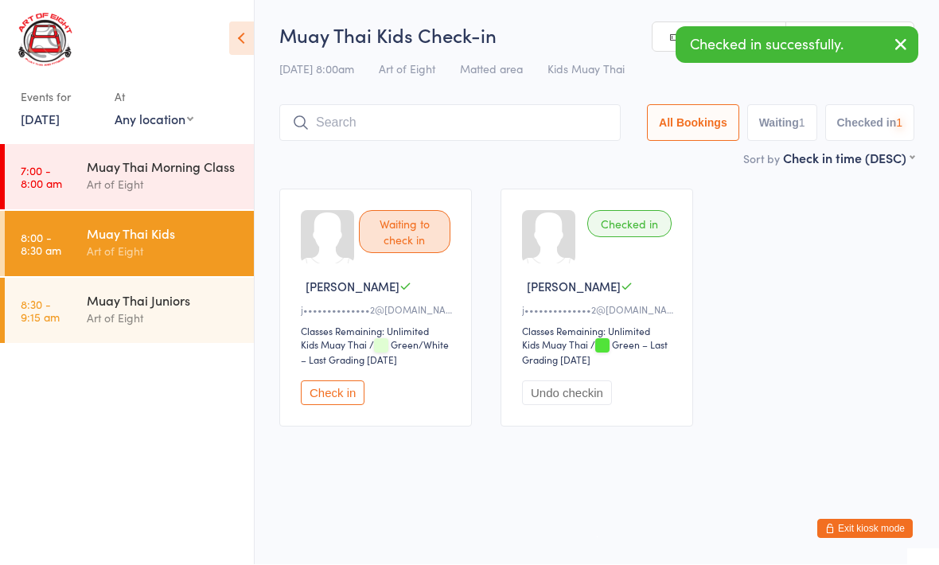
click at [335, 406] on button "Check in" at bounding box center [333, 393] width 64 height 25
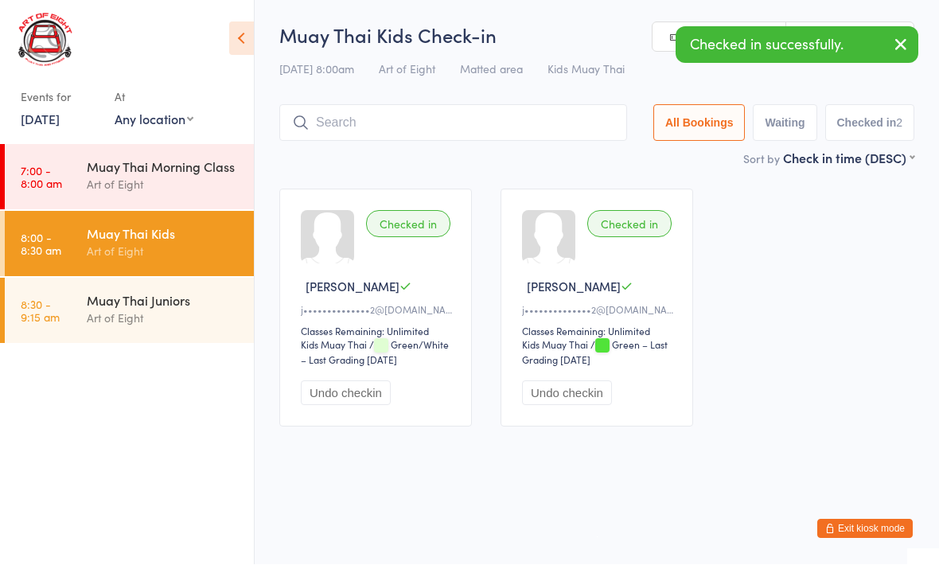
click at [347, 111] on input "search" at bounding box center [453, 123] width 348 height 37
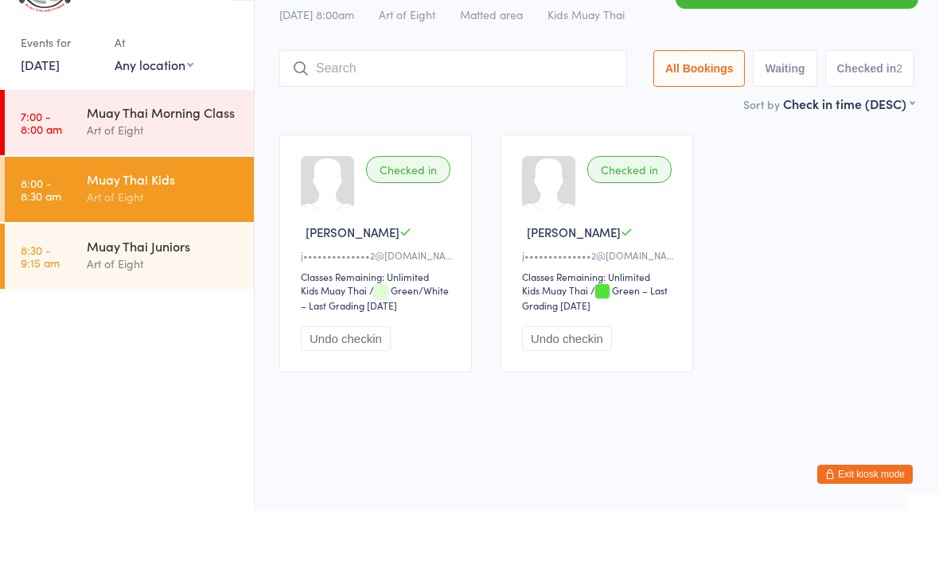
scroll to position [1, 0]
type input "00250"
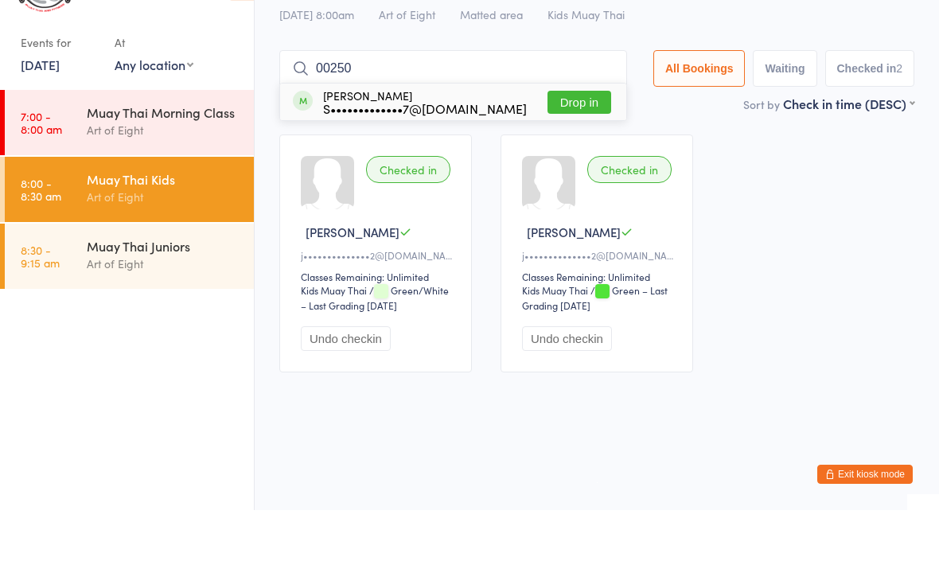
click at [558, 146] on button "Drop in" at bounding box center [579, 157] width 64 height 23
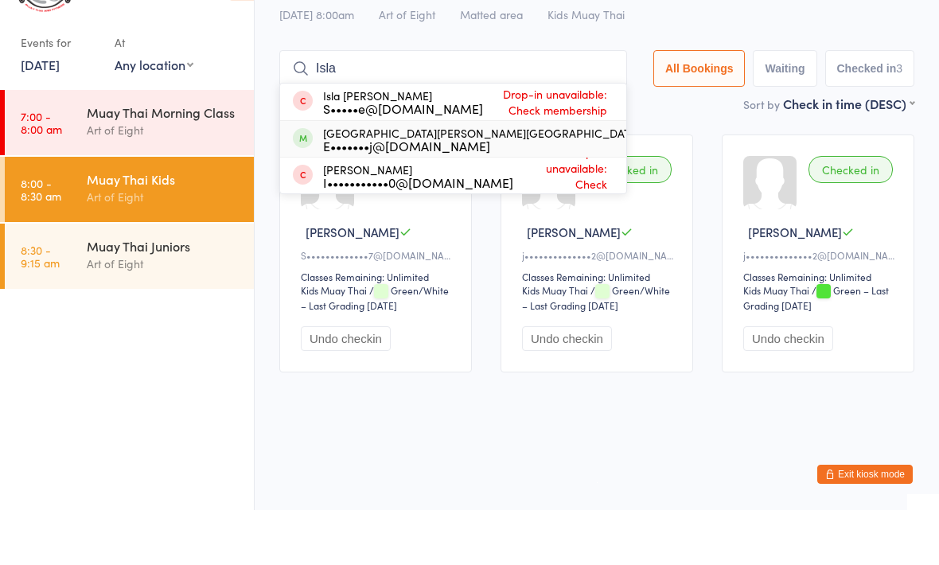
type input "Isla"
click at [398, 194] on div "E•••••••j@[DOMAIN_NAME]" at bounding box center [481, 200] width 317 height 13
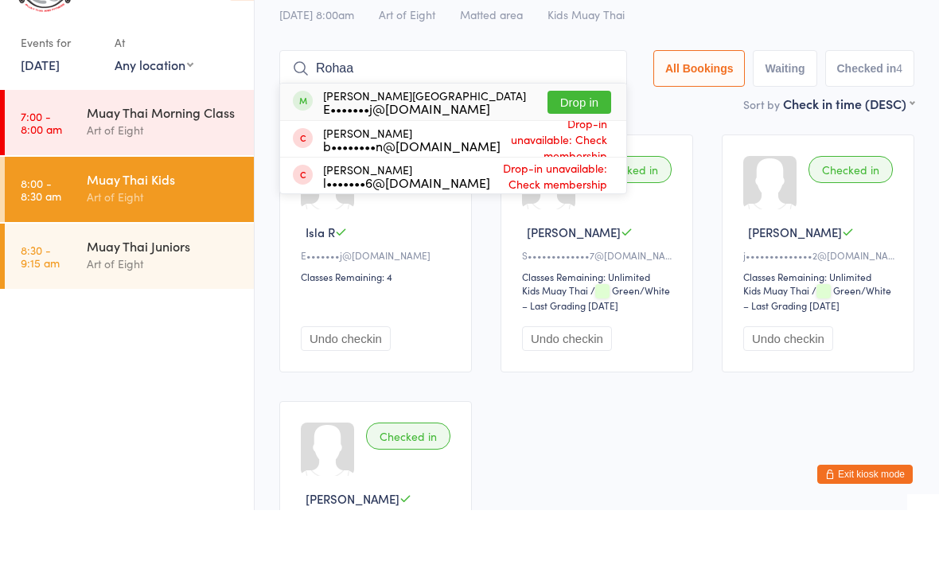
type input "Rohaa"
click at [562, 146] on button "Drop in" at bounding box center [579, 157] width 64 height 23
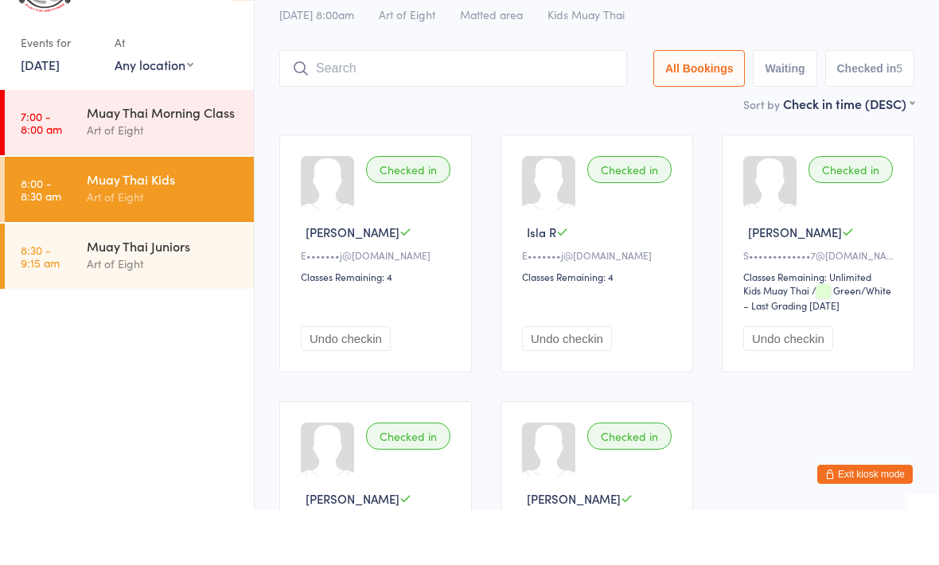
scroll to position [54, 0]
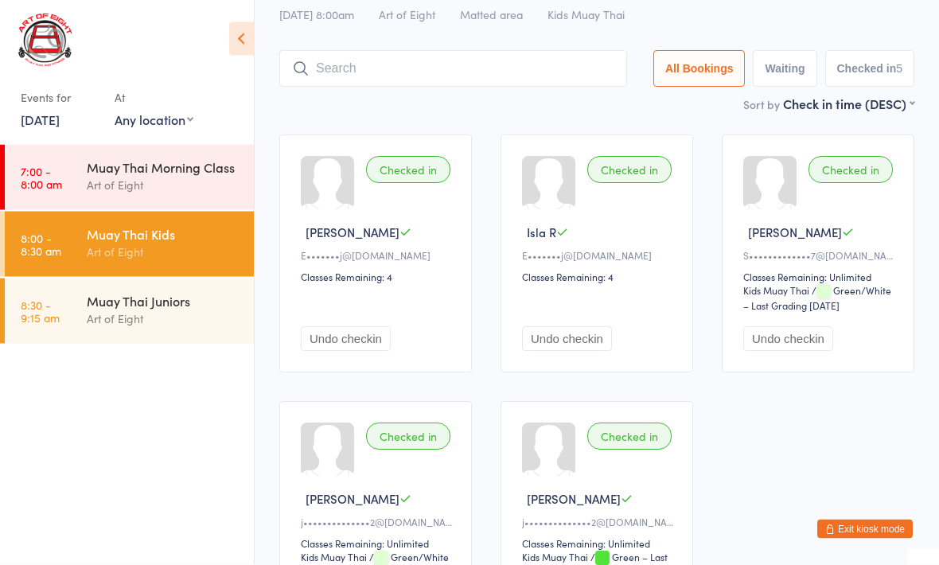
click at [77, 307] on link "8:30 - 9:15 am Muay Thai Juniors Art of Eight" at bounding box center [129, 310] width 249 height 65
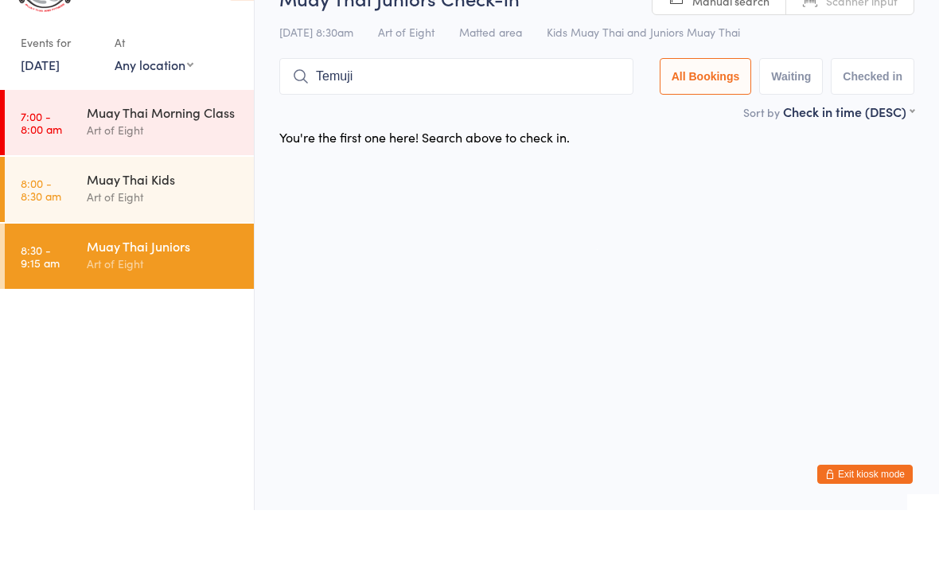
type input "Temujin"
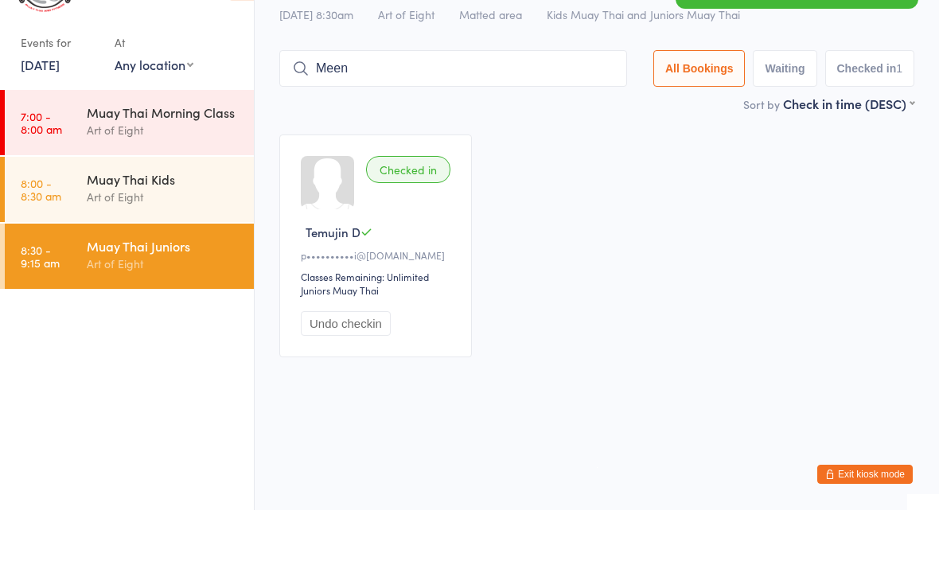
type input "Meena"
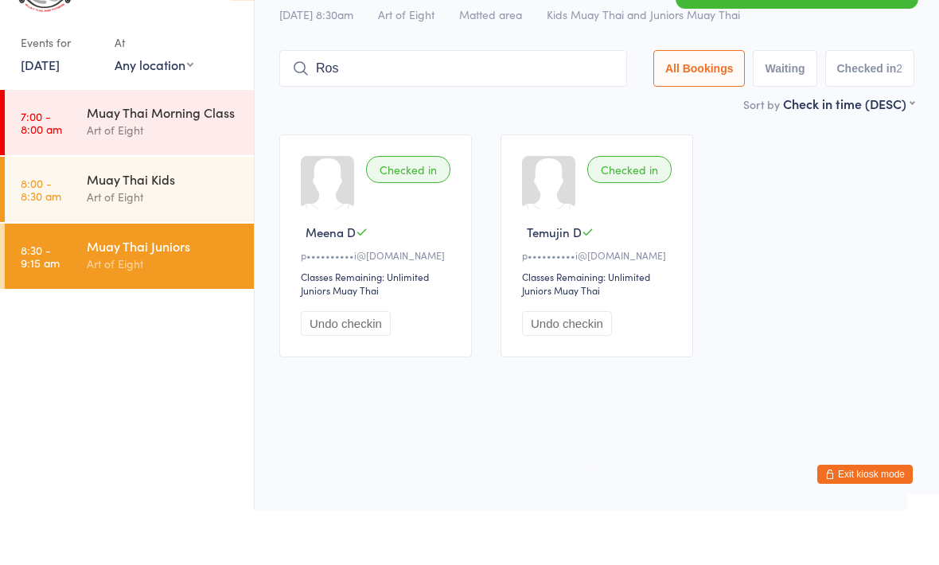
type input "Rose"
